Goal: Task Accomplishment & Management: Manage account settings

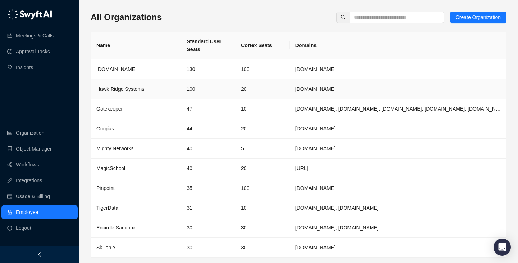
click at [260, 81] on td "20" at bounding box center [262, 89] width 54 height 20
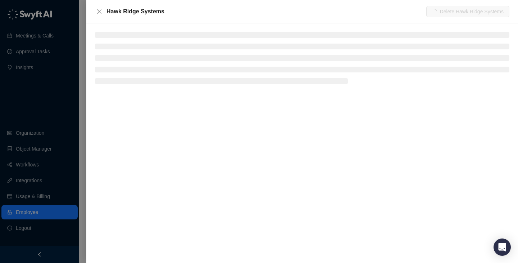
click at [26, 74] on div at bounding box center [259, 131] width 518 height 263
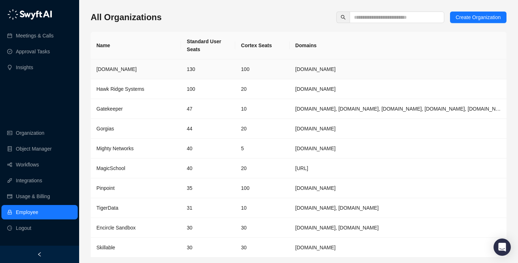
click at [230, 66] on td "130" at bounding box center [208, 69] width 54 height 20
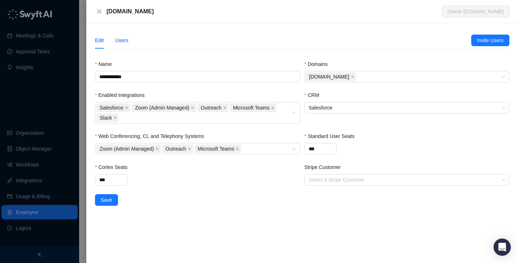
click at [122, 37] on div "Users" at bounding box center [121, 40] width 13 height 8
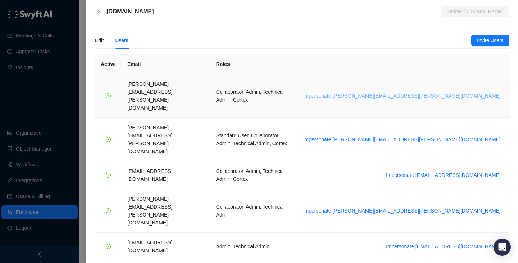
click at [437, 92] on span "Impersonate [PERSON_NAME][EMAIL_ADDRESS][PERSON_NAME][DOMAIN_NAME]" at bounding box center [402, 96] width 198 height 8
